Goal: Task Accomplishment & Management: Manage account settings

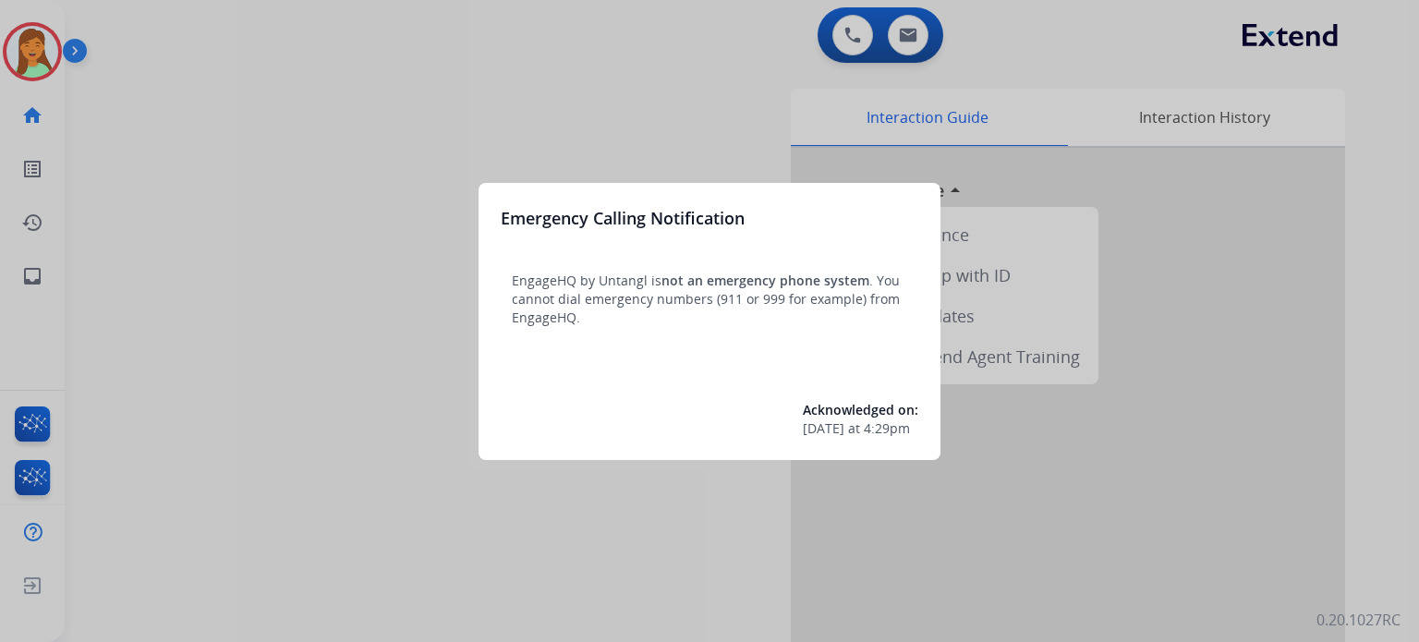
click at [615, 497] on div at bounding box center [709, 321] width 1419 height 642
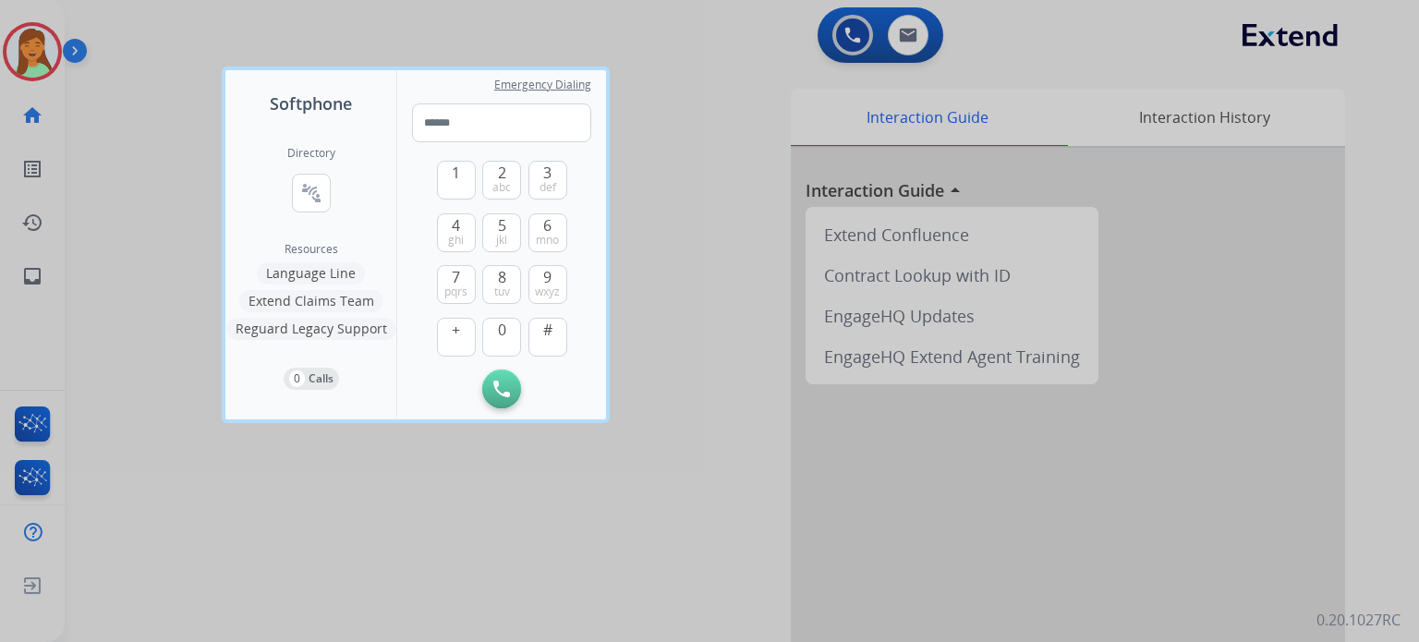
click at [283, 538] on div at bounding box center [709, 321] width 1419 height 642
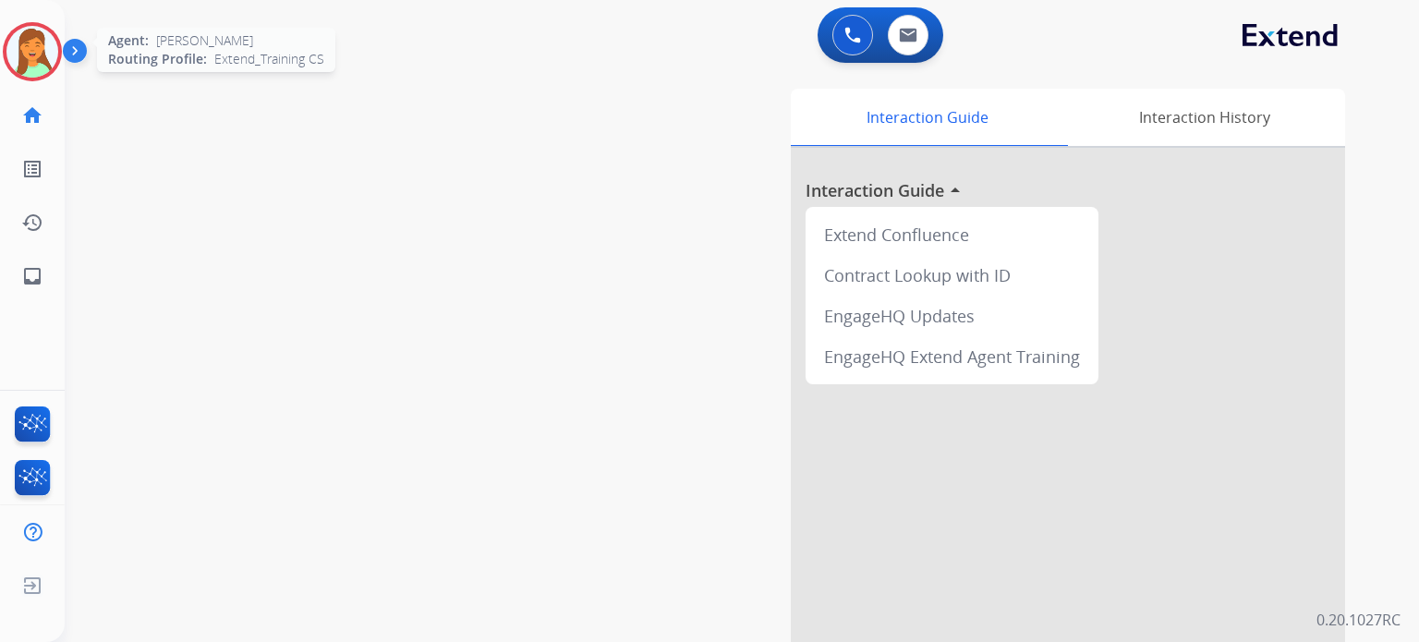
click at [43, 69] on img at bounding box center [32, 52] width 52 height 52
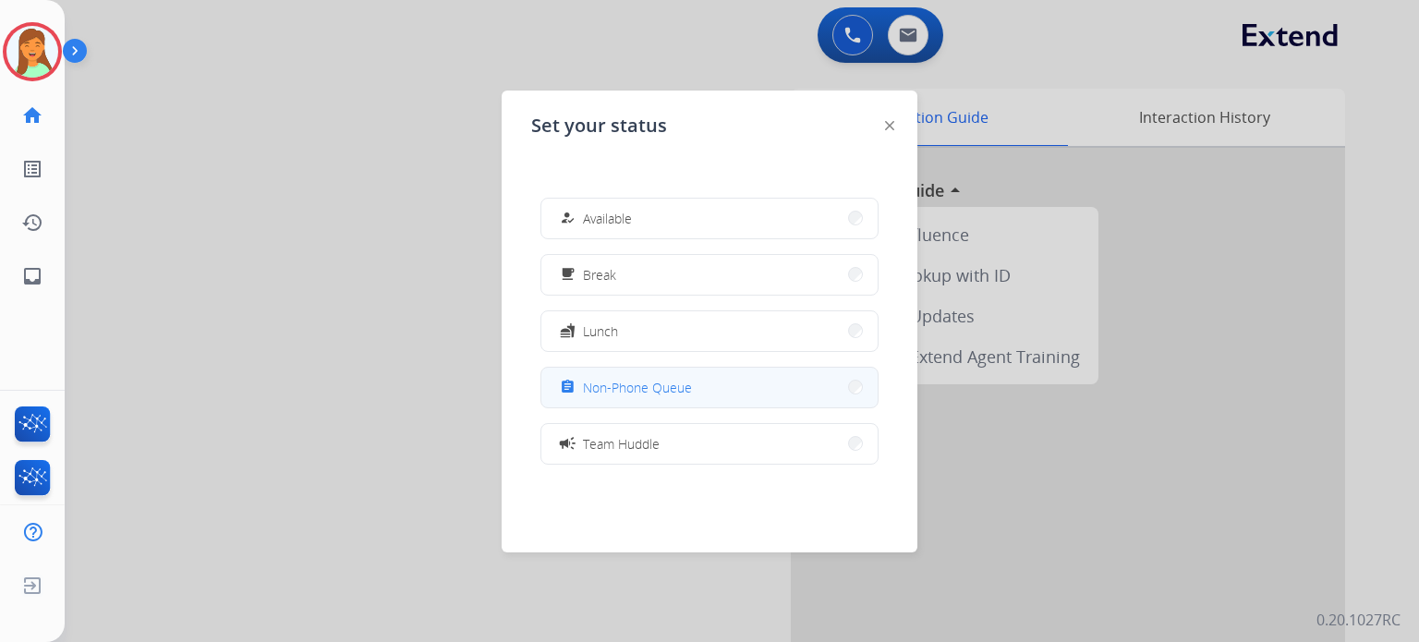
click at [621, 367] on div "assignment Non-Phone Queue" at bounding box center [710, 388] width 338 height 42
click at [606, 387] on span "Non-Phone Queue" at bounding box center [637, 387] width 109 height 19
